Goal: Task Accomplishment & Management: Use online tool/utility

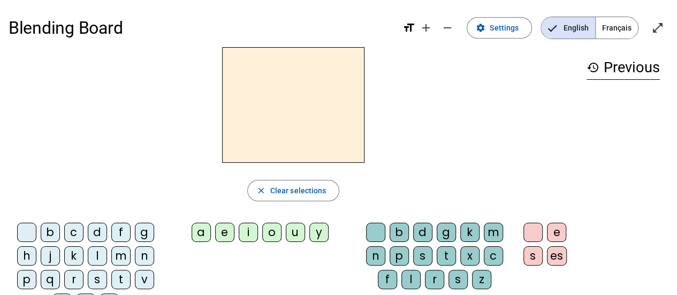
click at [74, 277] on div "r" at bounding box center [73, 279] width 19 height 19
click at [198, 236] on div "a" at bounding box center [201, 232] width 19 height 19
click at [447, 233] on div "g" at bounding box center [446, 232] width 19 height 19
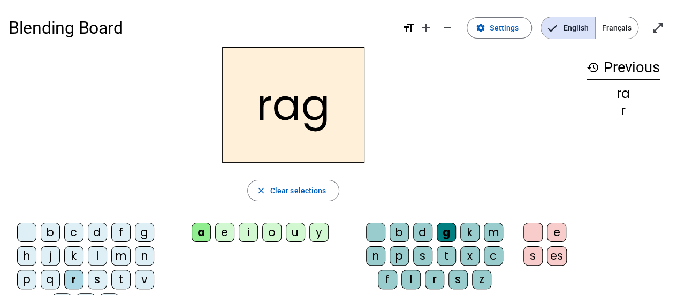
click at [555, 234] on div "e" at bounding box center [556, 232] width 19 height 19
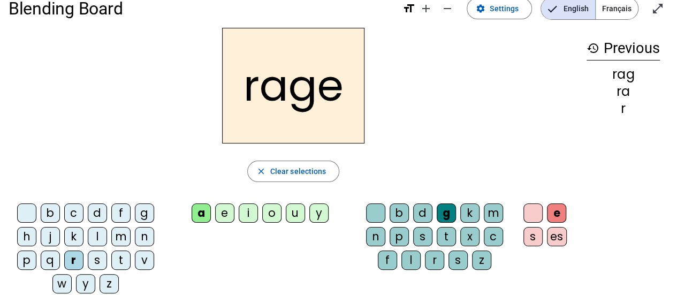
scroll to position [13, 0]
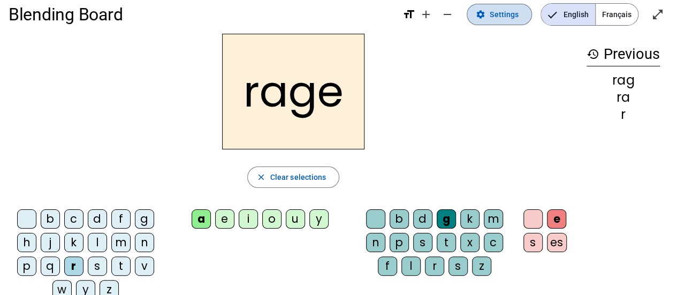
click at [503, 10] on span "Settings" at bounding box center [504, 14] width 29 height 13
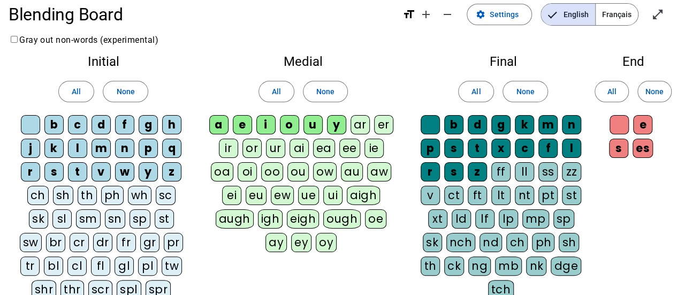
click at [432, 192] on div "v" at bounding box center [430, 195] width 19 height 19
click at [509, 21] on span at bounding box center [499, 15] width 64 height 26
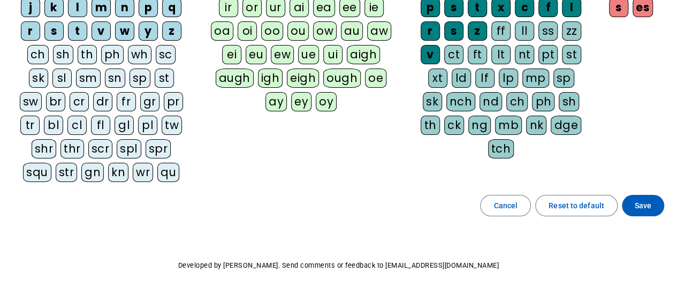
scroll to position [184, 0]
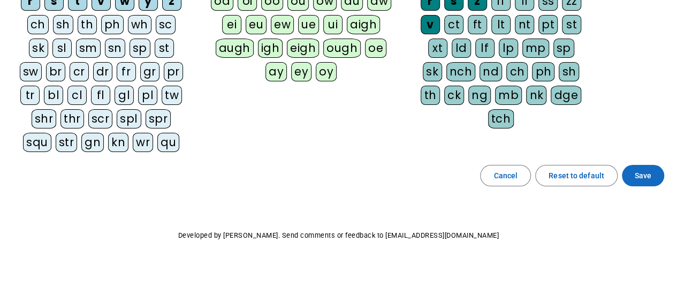
click at [643, 173] on span "Save" at bounding box center [643, 175] width 17 height 13
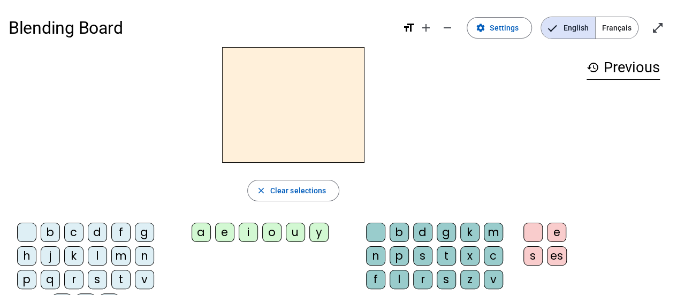
click at [71, 276] on div "r" at bounding box center [73, 279] width 19 height 19
click at [207, 232] on div "a" at bounding box center [201, 232] width 19 height 19
click at [451, 227] on div "g" at bounding box center [446, 232] width 19 height 19
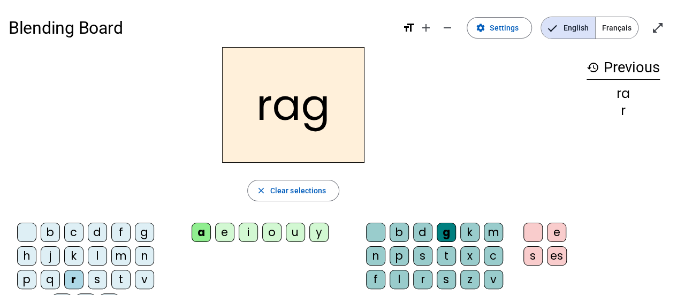
click at [560, 236] on div "e" at bounding box center [556, 232] width 19 height 19
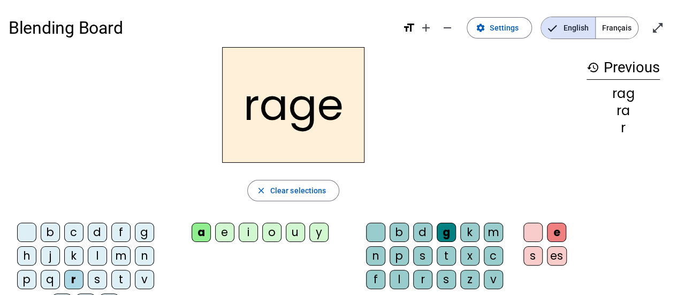
click at [488, 276] on div "v" at bounding box center [493, 279] width 19 height 19
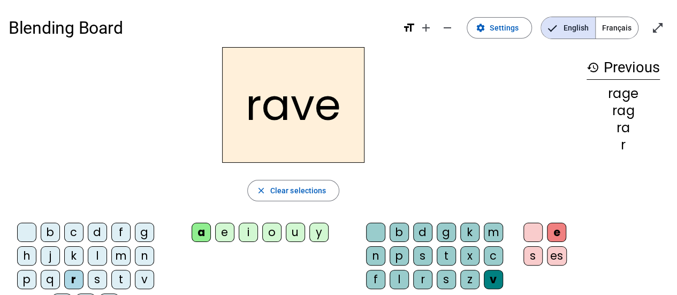
click at [55, 233] on div "b" at bounding box center [50, 232] width 19 height 19
